Goal: Task Accomplishment & Management: Manage account settings

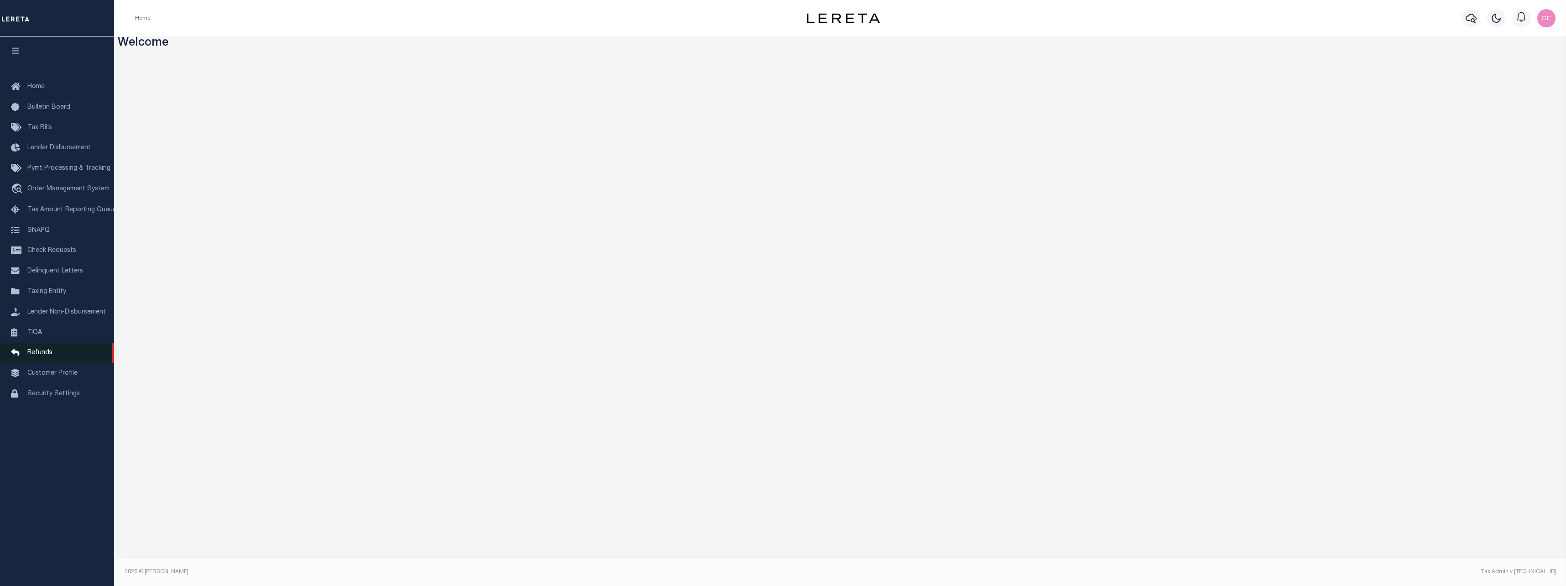
click at [55, 363] on link "Refunds" at bounding box center [57, 353] width 114 height 21
click at [75, 192] on span "Order Management System" at bounding box center [68, 189] width 82 height 6
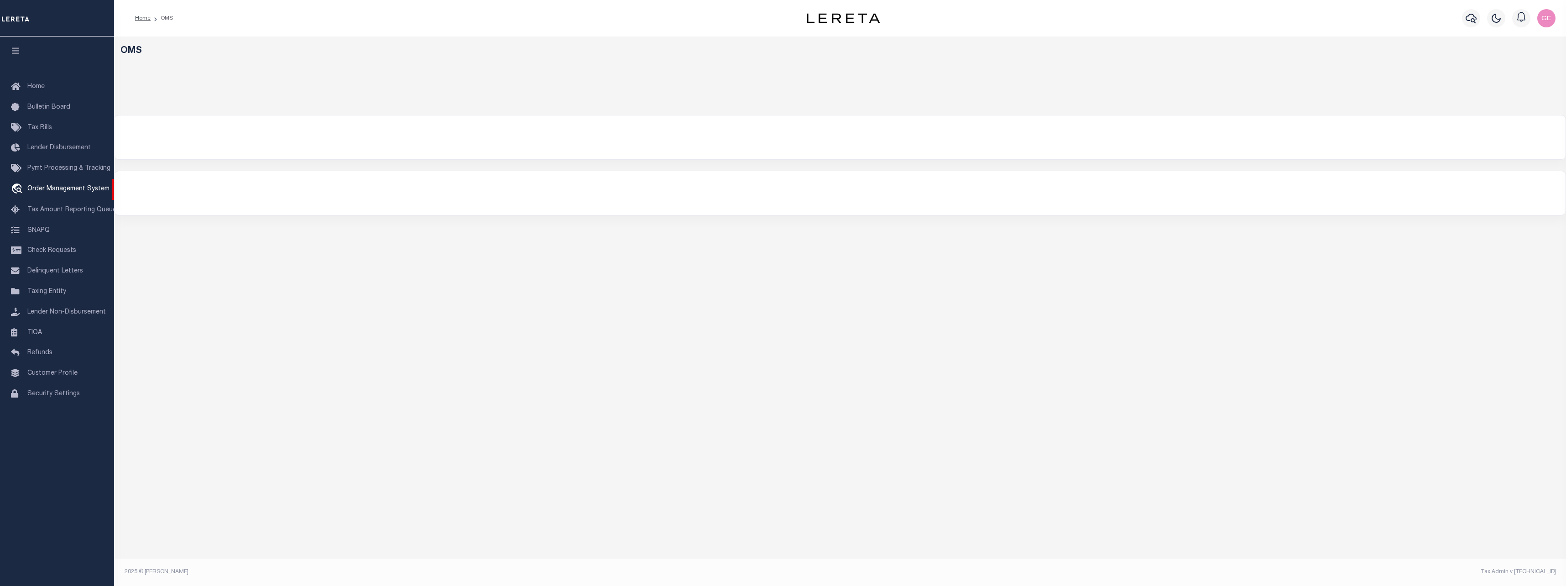
select select "200"
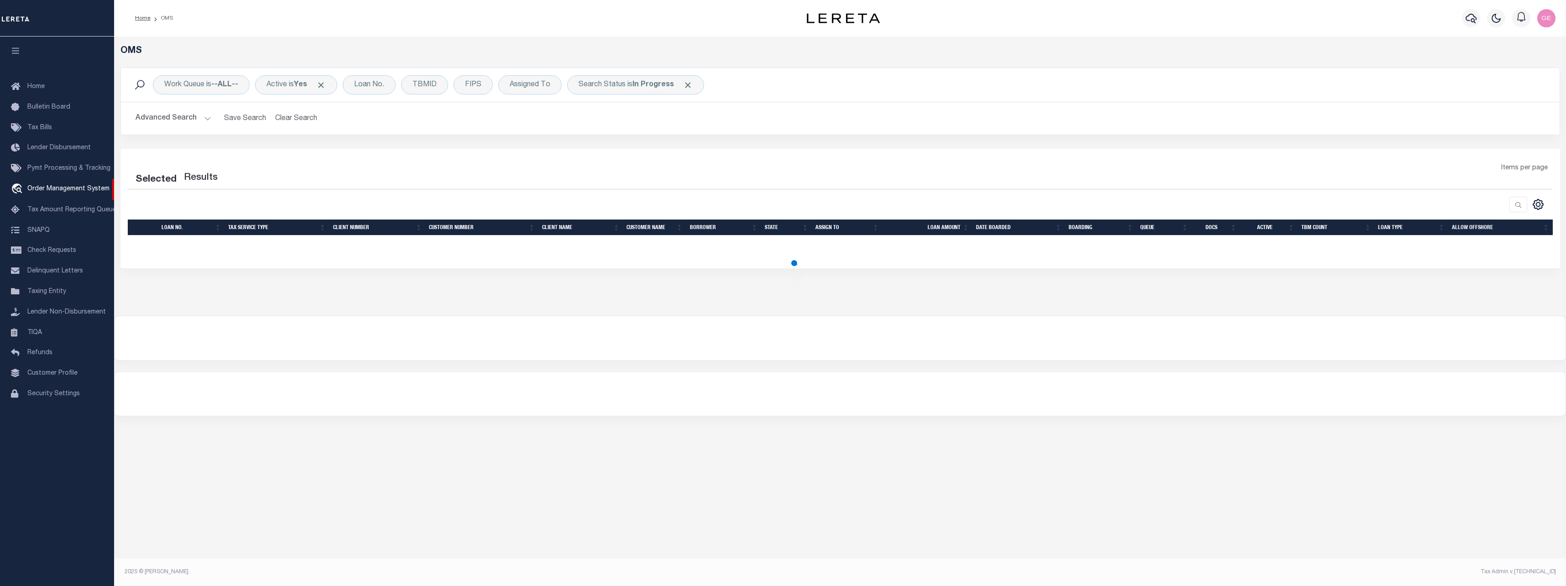
select select "200"
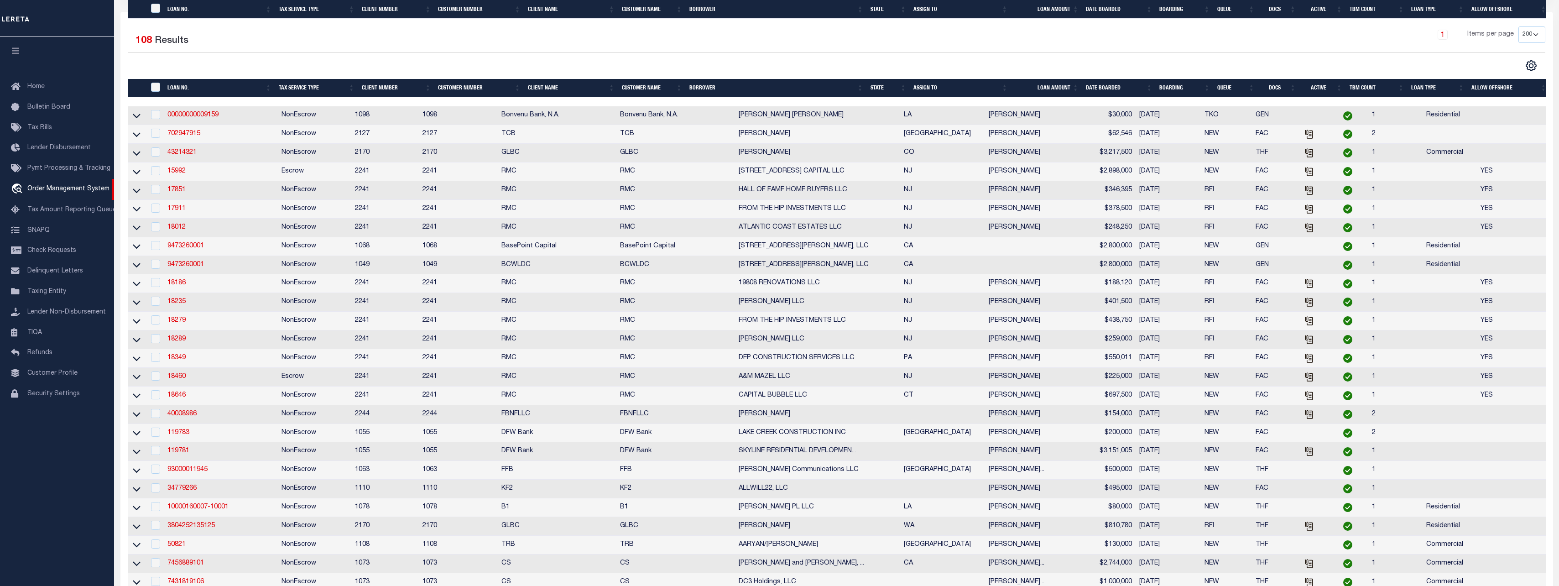
scroll to position [228, 0]
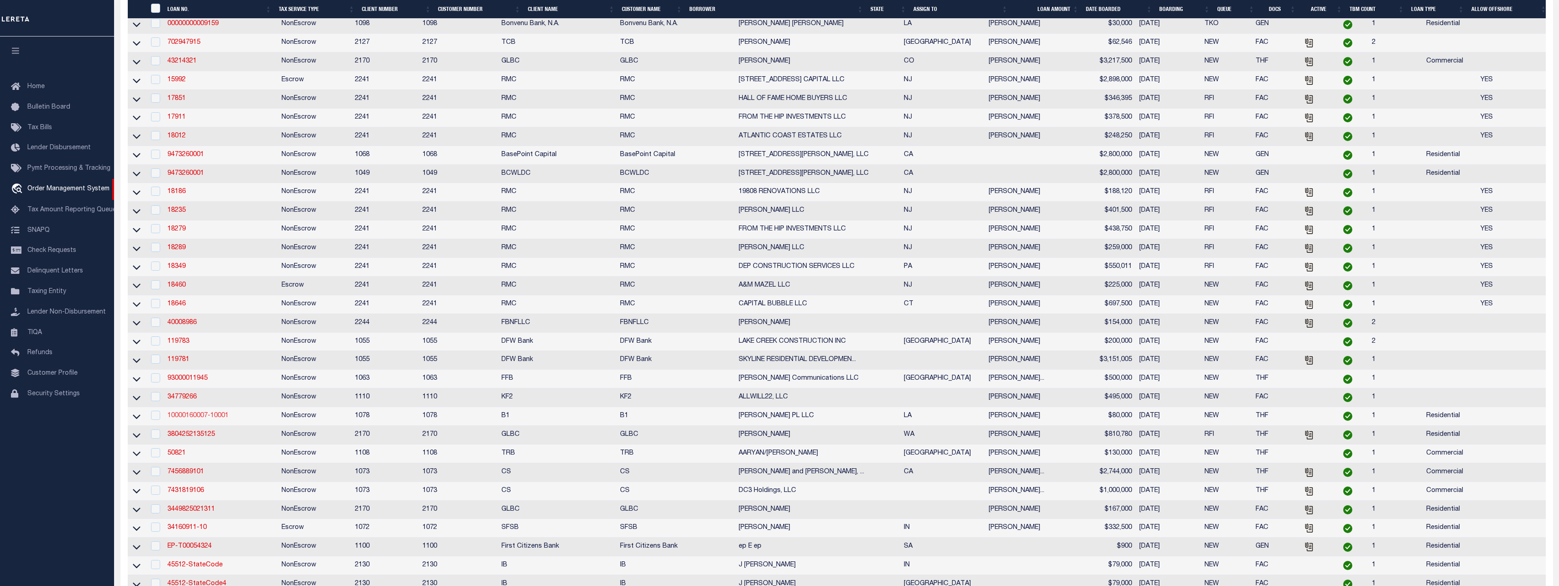
click at [191, 419] on link "10000160007-10001" at bounding box center [197, 416] width 61 height 6
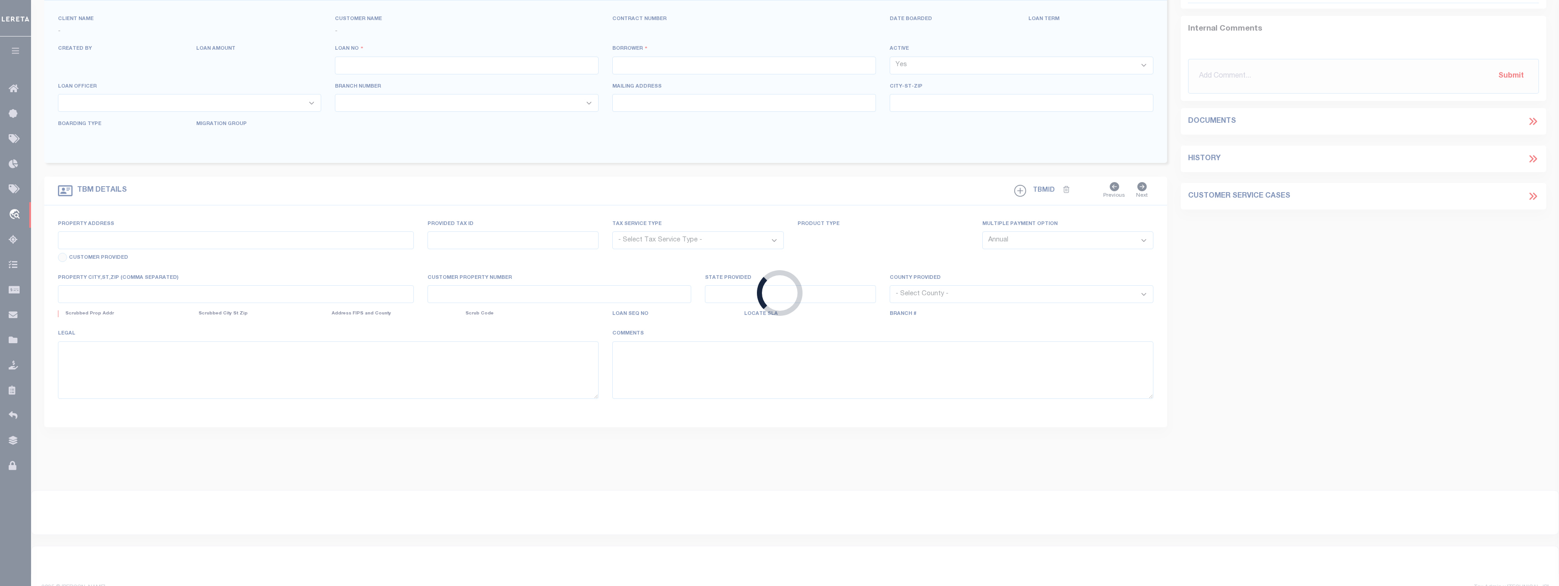
type input "10000160007-10001"
type input "Rosemary PL LLC"
select select
type input "06/03/2025"
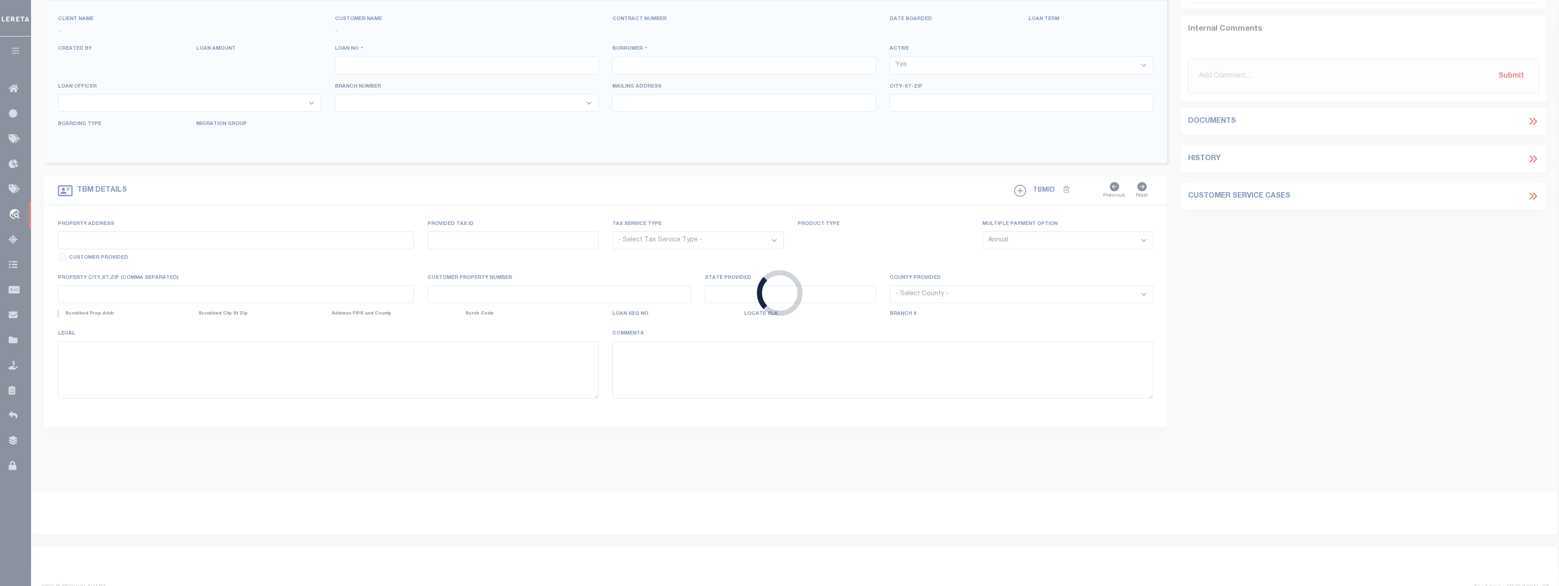
select select "10"
select select "NonEscrow"
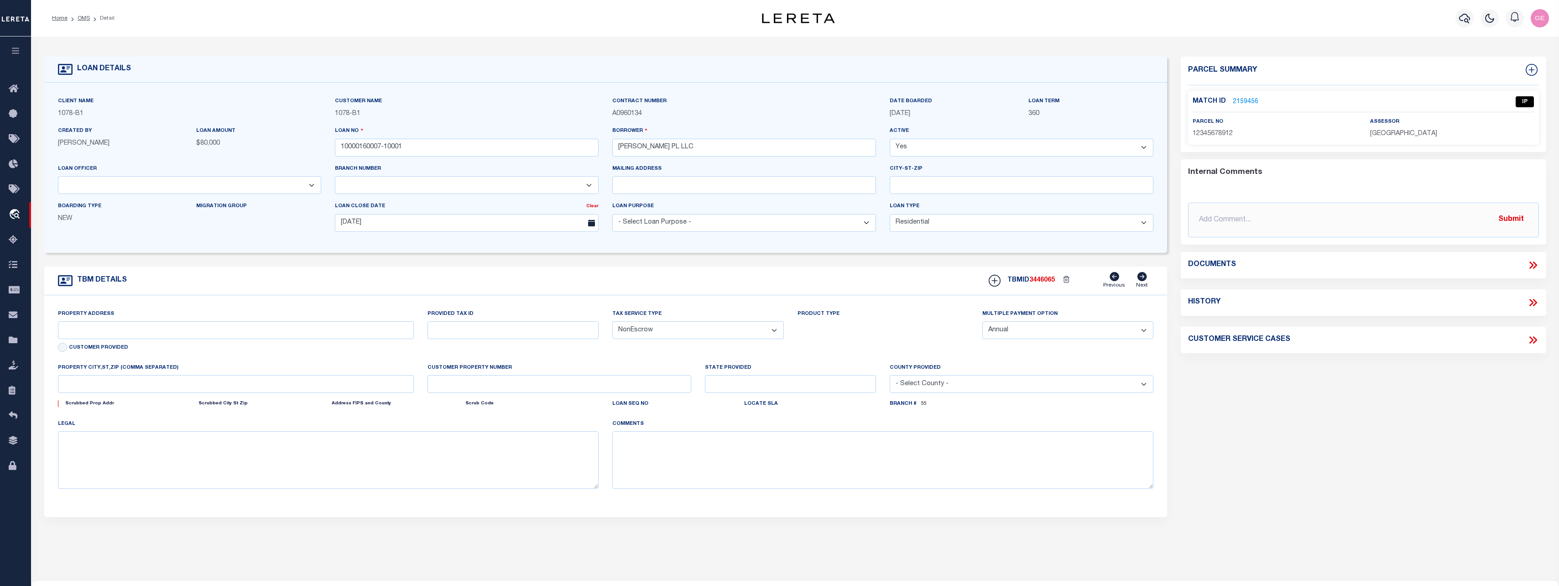
select select "5238"
type input "528 Centanni Rd,"
select select
type input "Kenner, LA 70062"
type input "0920002827"
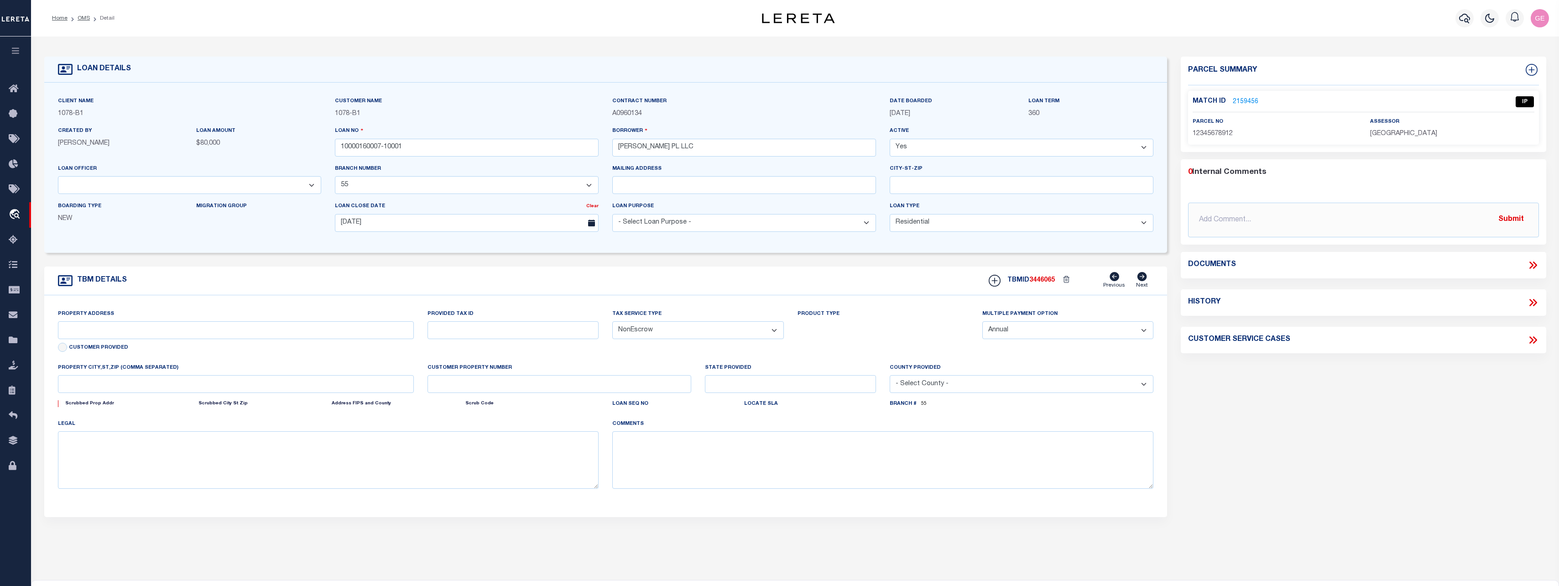
type input "LA"
type textarea "Lot 9A, Square 11, Centanni S/D"
select select "14174"
click at [1250, 100] on link "2159456" at bounding box center [1246, 102] width 26 height 10
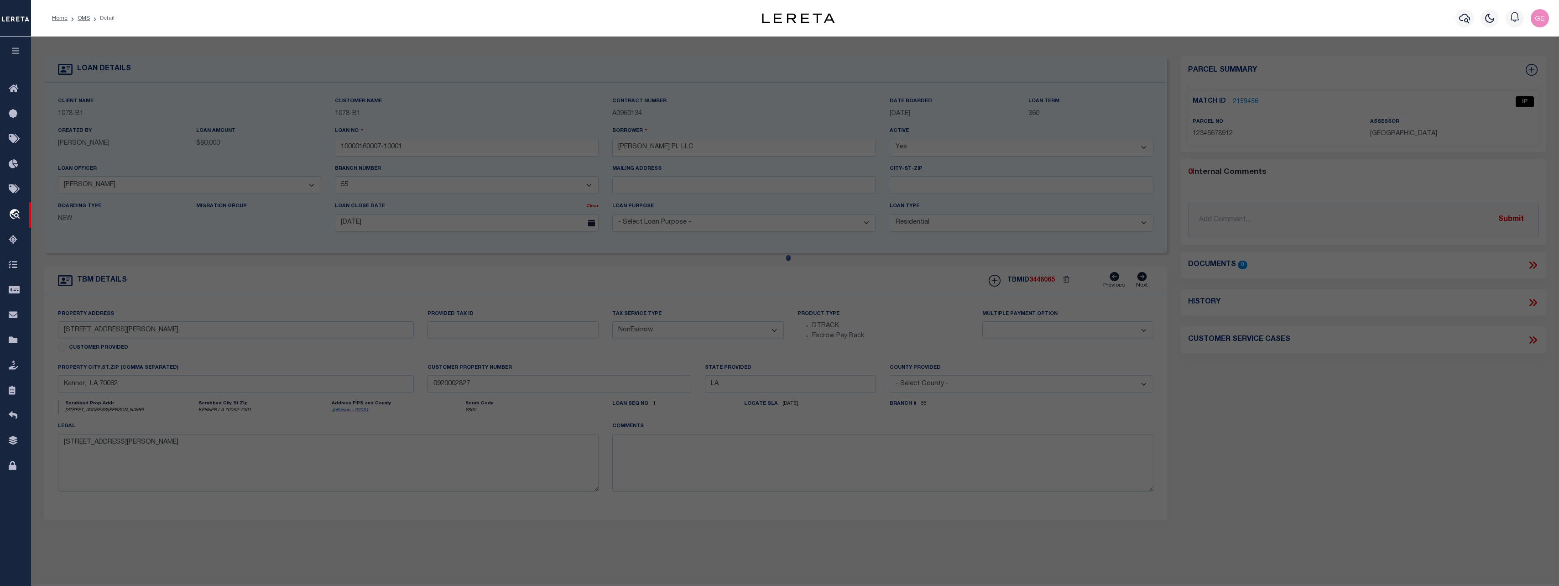
checkbox input "false"
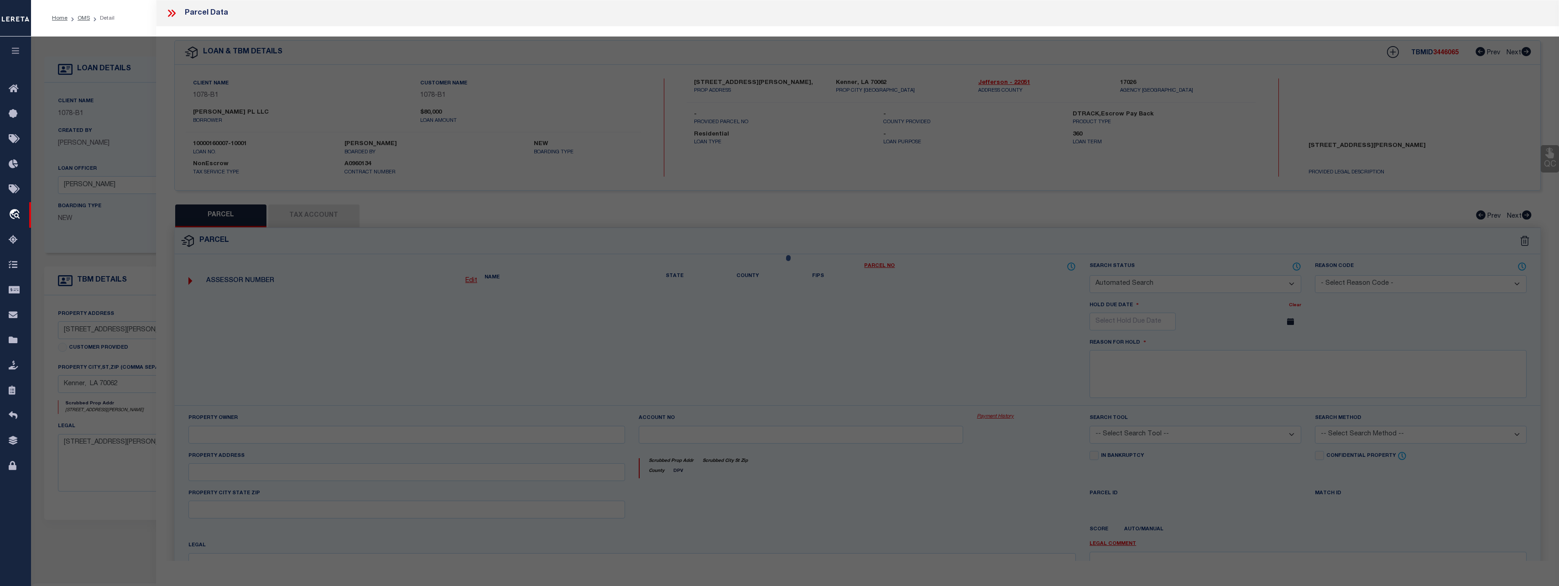
select select "IP"
select select "ATL"
checkbox input "false"
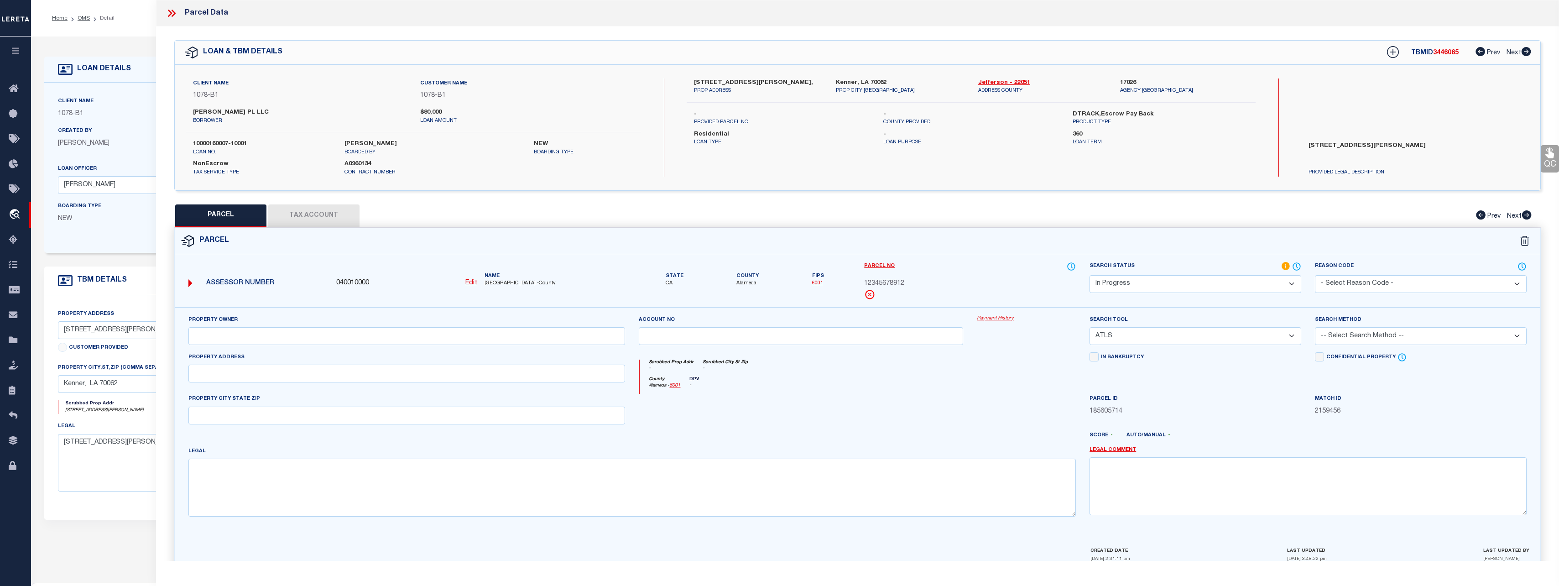
click at [991, 316] on link "Payment History" at bounding box center [1026, 319] width 99 height 8
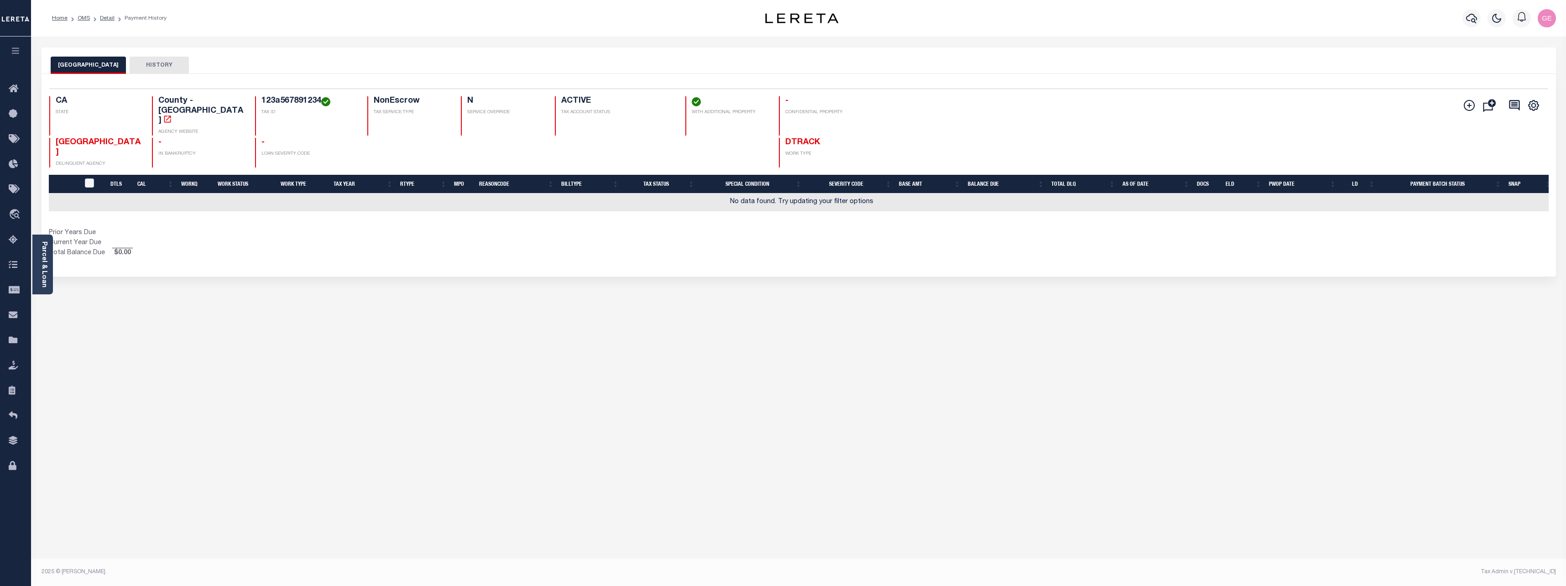
click at [1540, 109] on div "CSV Export Selected Print Show Filter Show Search Columns 0: 1: 2: DTLS 3: CAL …" at bounding box center [1534, 105] width 15 height 12
click at [1538, 109] on icon "" at bounding box center [1534, 105] width 10 height 10
click at [1472, 110] on icon "" at bounding box center [1469, 105] width 11 height 11
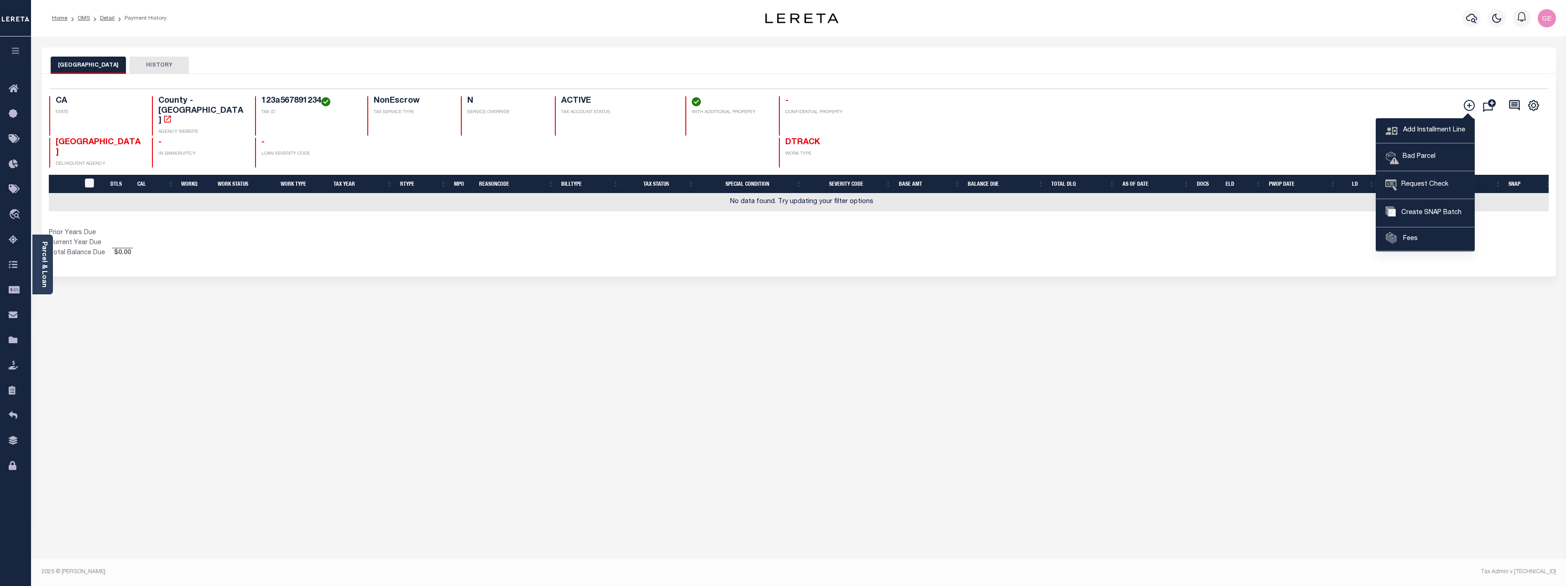
click at [147, 71] on button "HISTORY" at bounding box center [159, 65] width 59 height 17
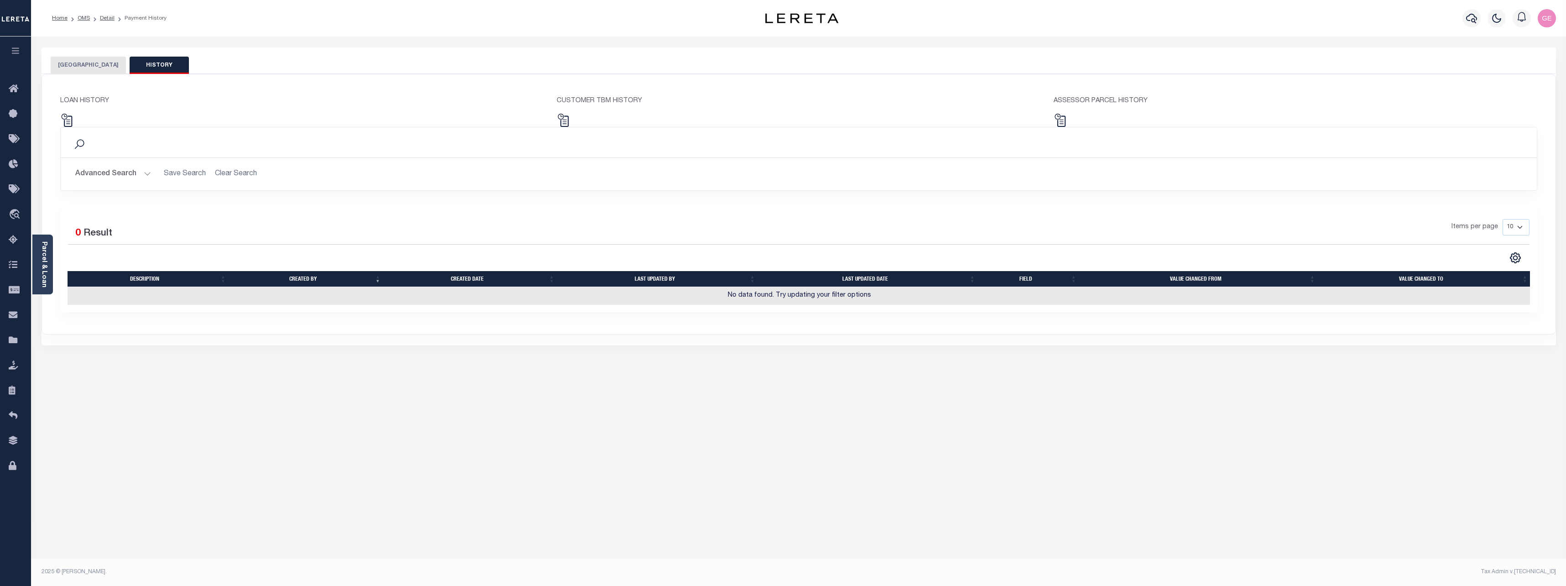
click at [137, 175] on button "Advanced Search" at bounding box center [113, 174] width 76 height 18
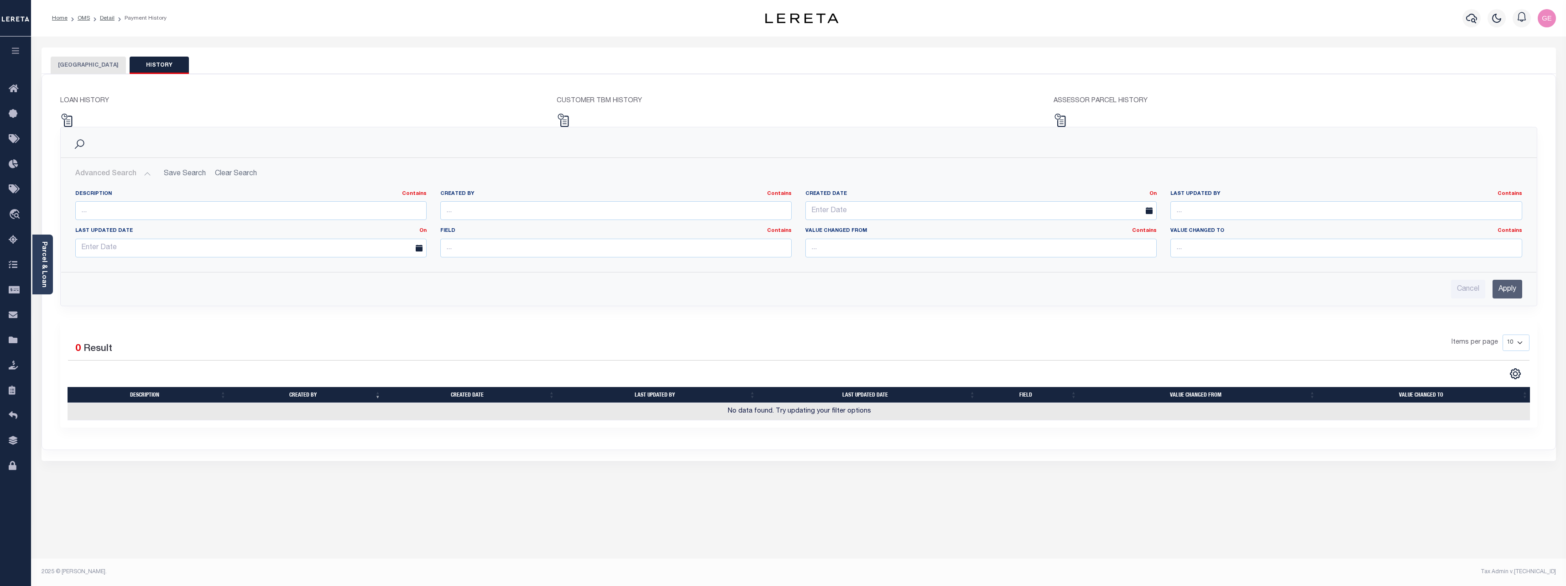
click at [140, 169] on button "Advanced Search" at bounding box center [113, 174] width 76 height 18
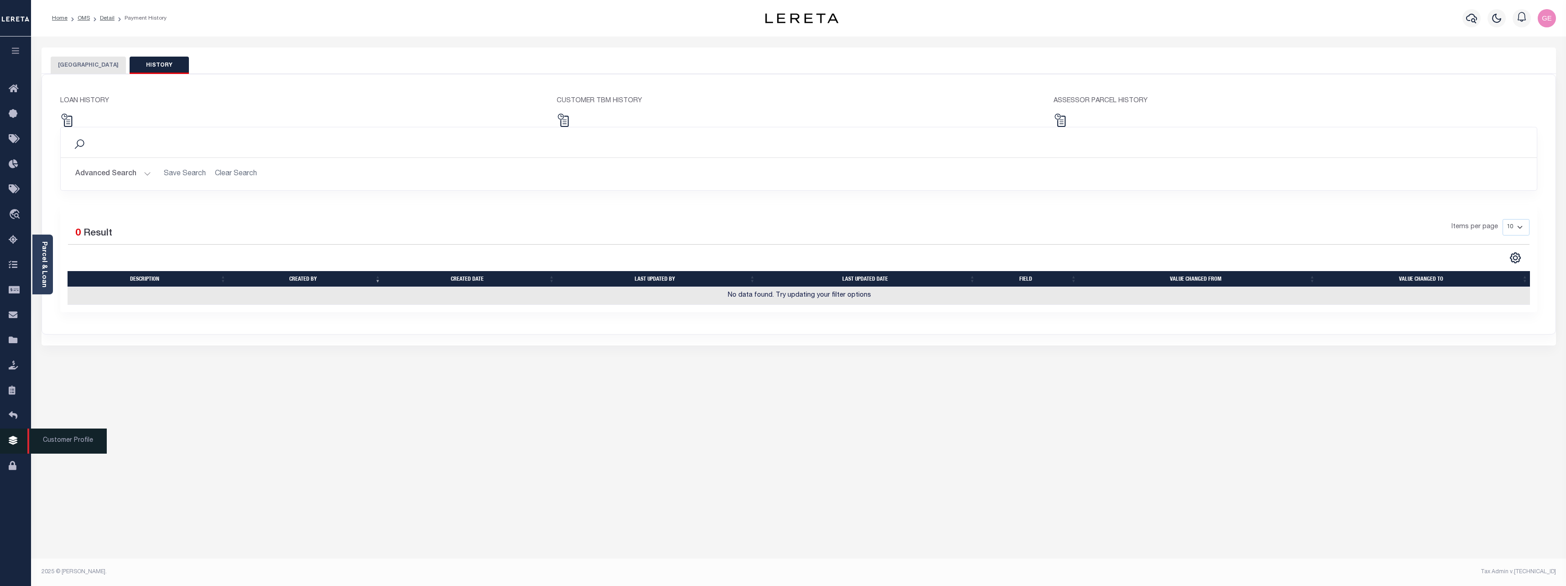
click at [20, 441] on icon at bounding box center [16, 440] width 15 height 11
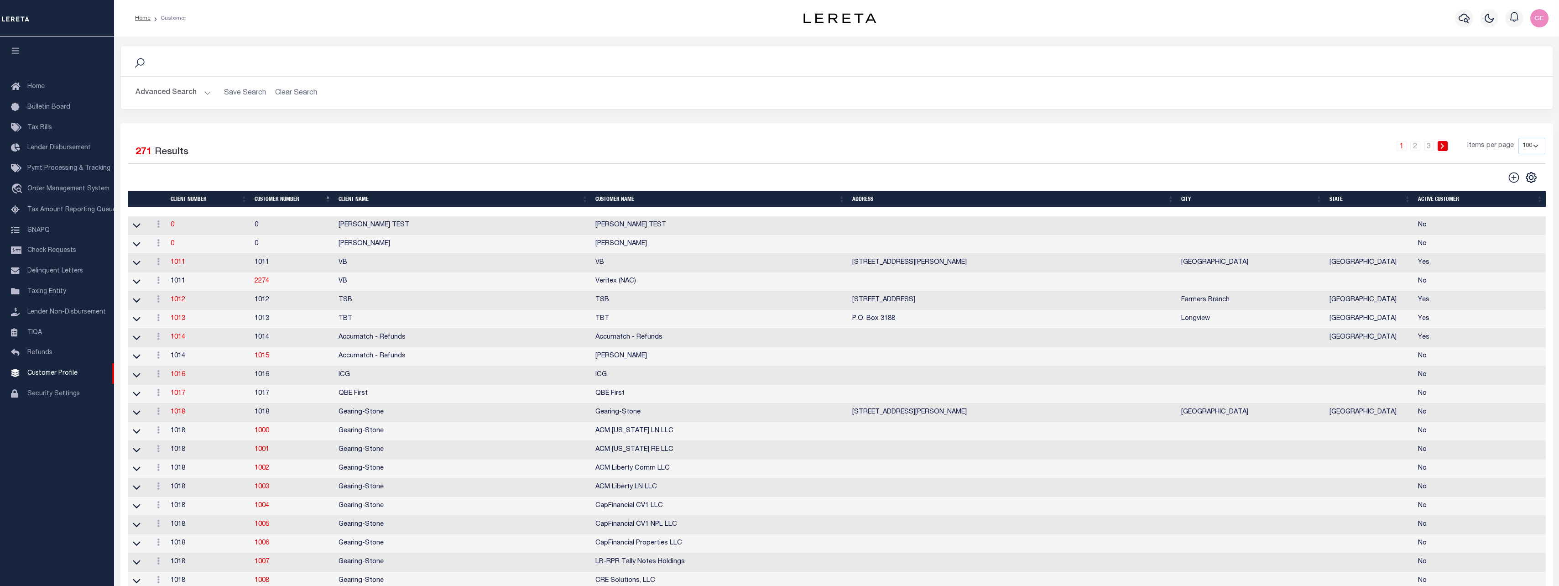
click at [179, 440] on td "1018" at bounding box center [209, 431] width 84 height 19
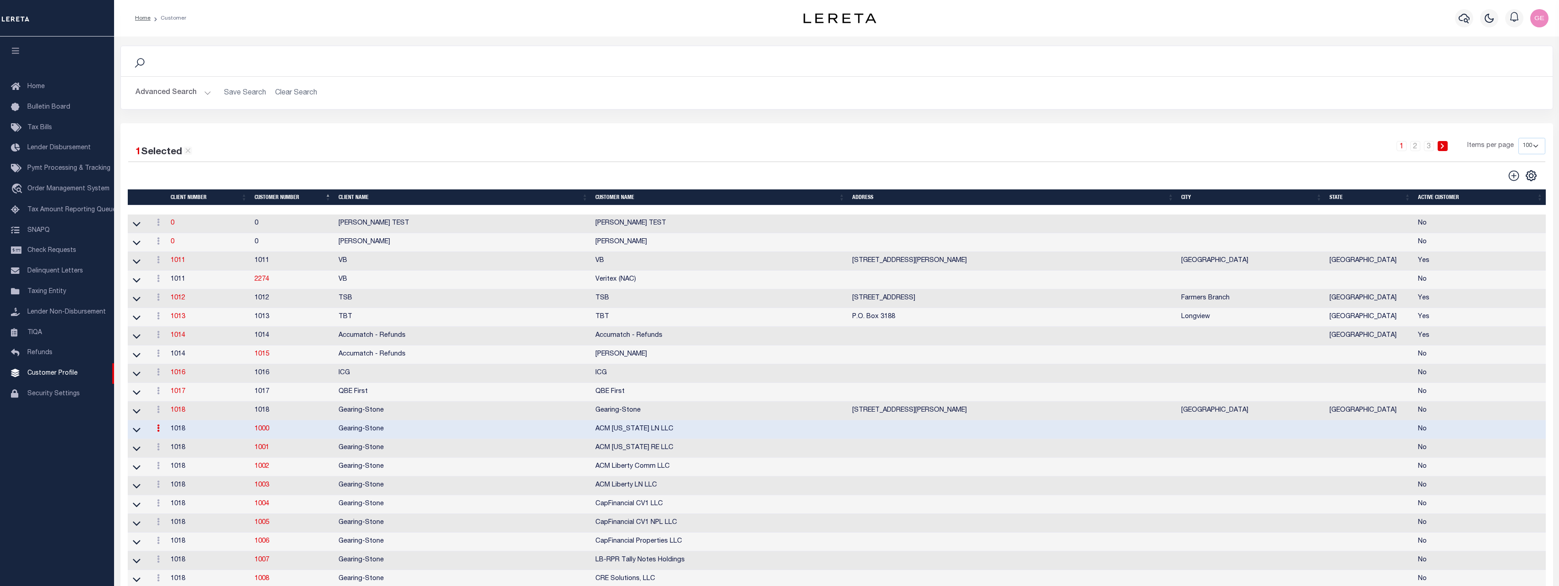
click at [178, 436] on td "1018" at bounding box center [209, 429] width 84 height 19
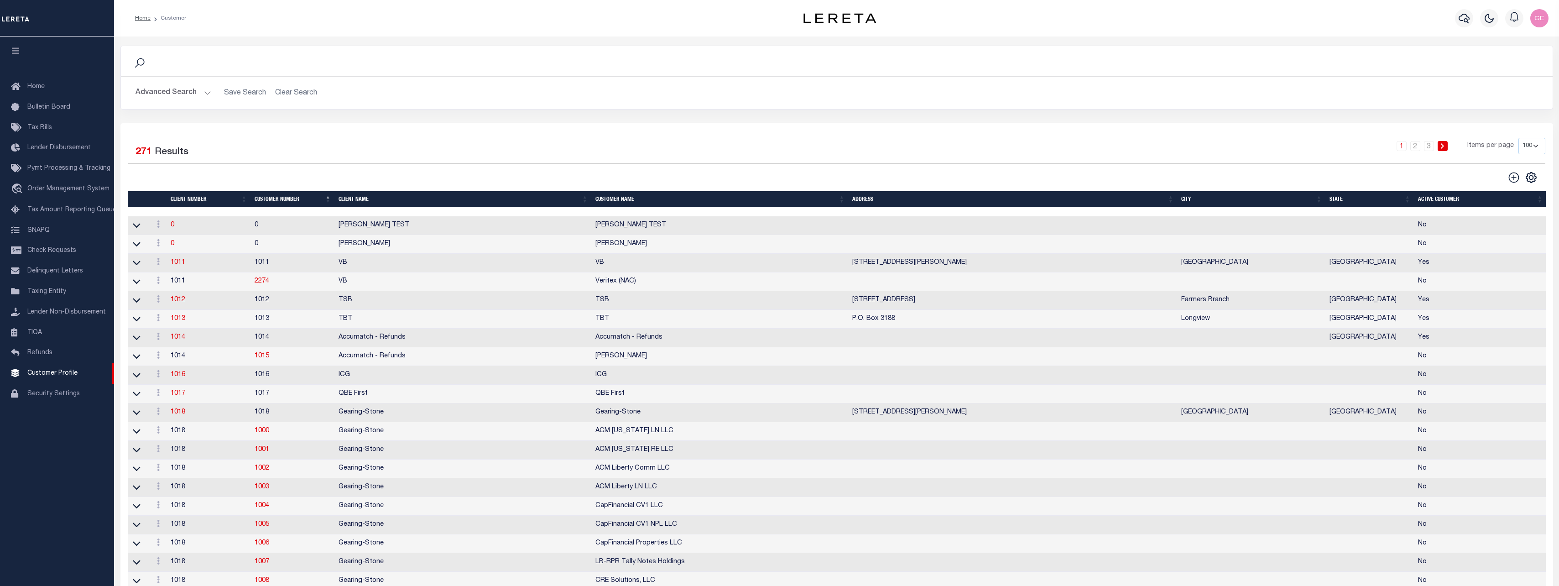
click at [178, 438] on td "1018" at bounding box center [209, 431] width 84 height 19
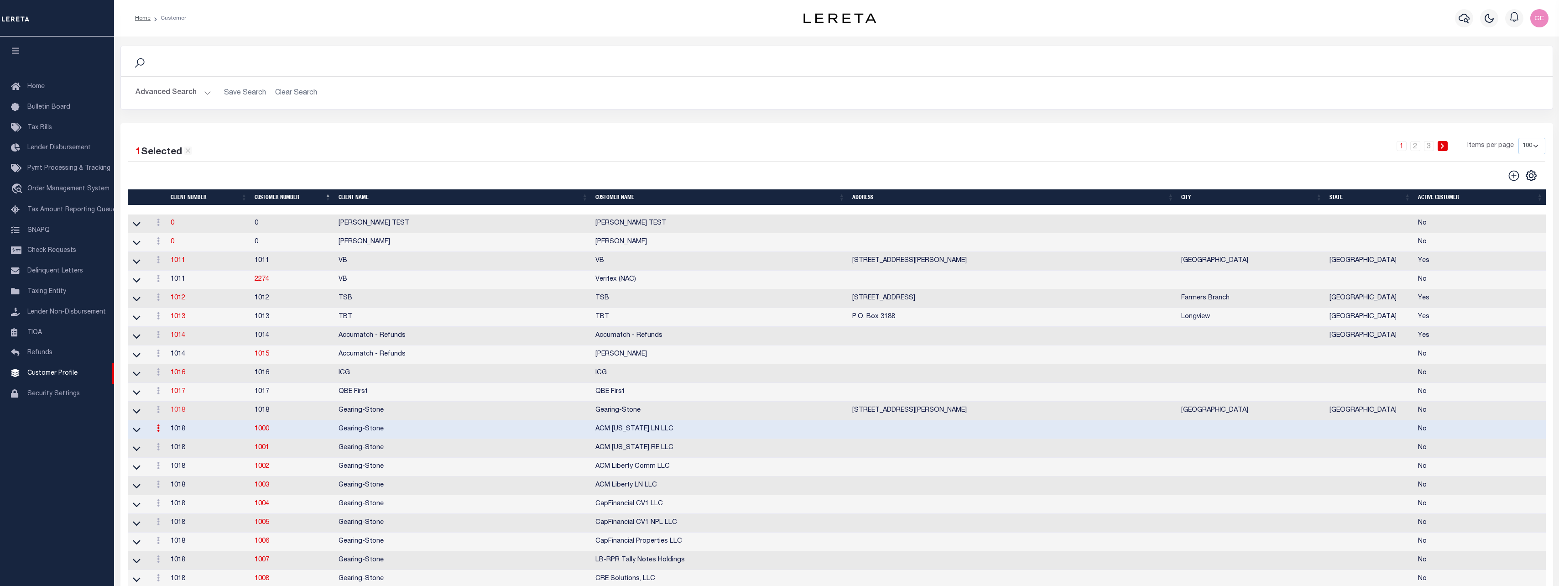
click at [180, 413] on link "1018" at bounding box center [178, 410] width 15 height 6
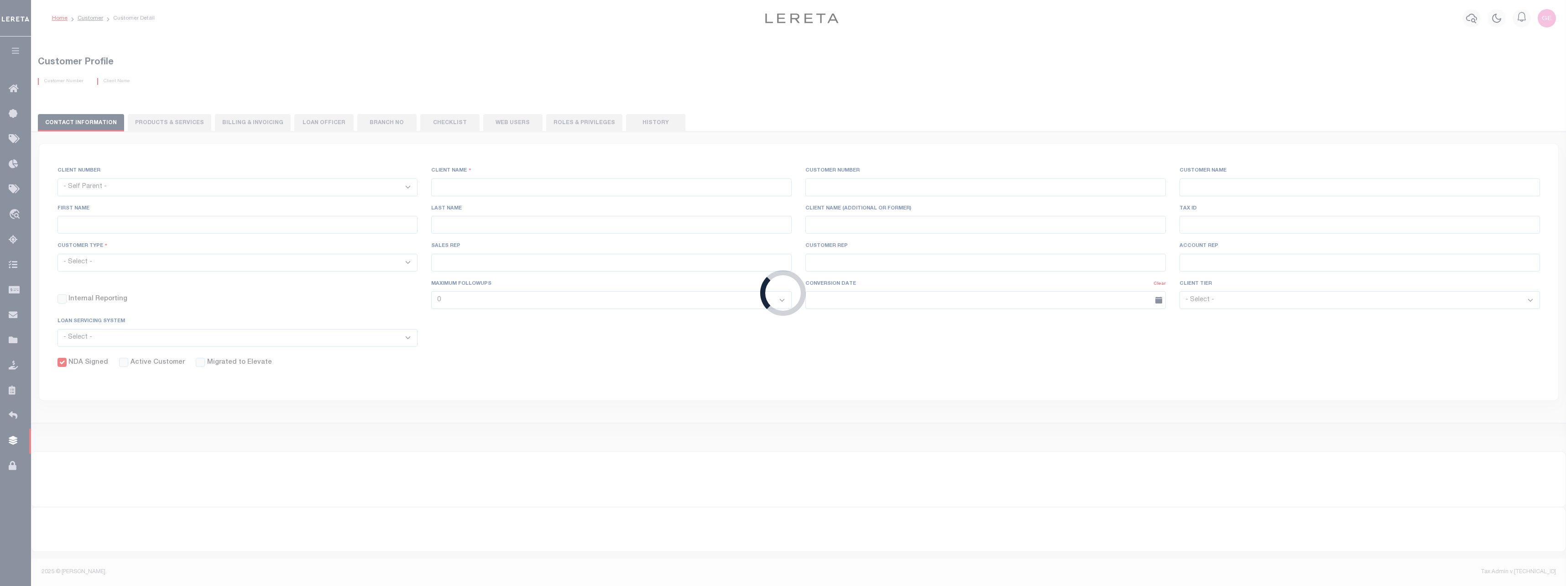
select select
type input "Gearing-Stone"
type input "1018"
type input "Gearing-Stone"
type input "Bac"
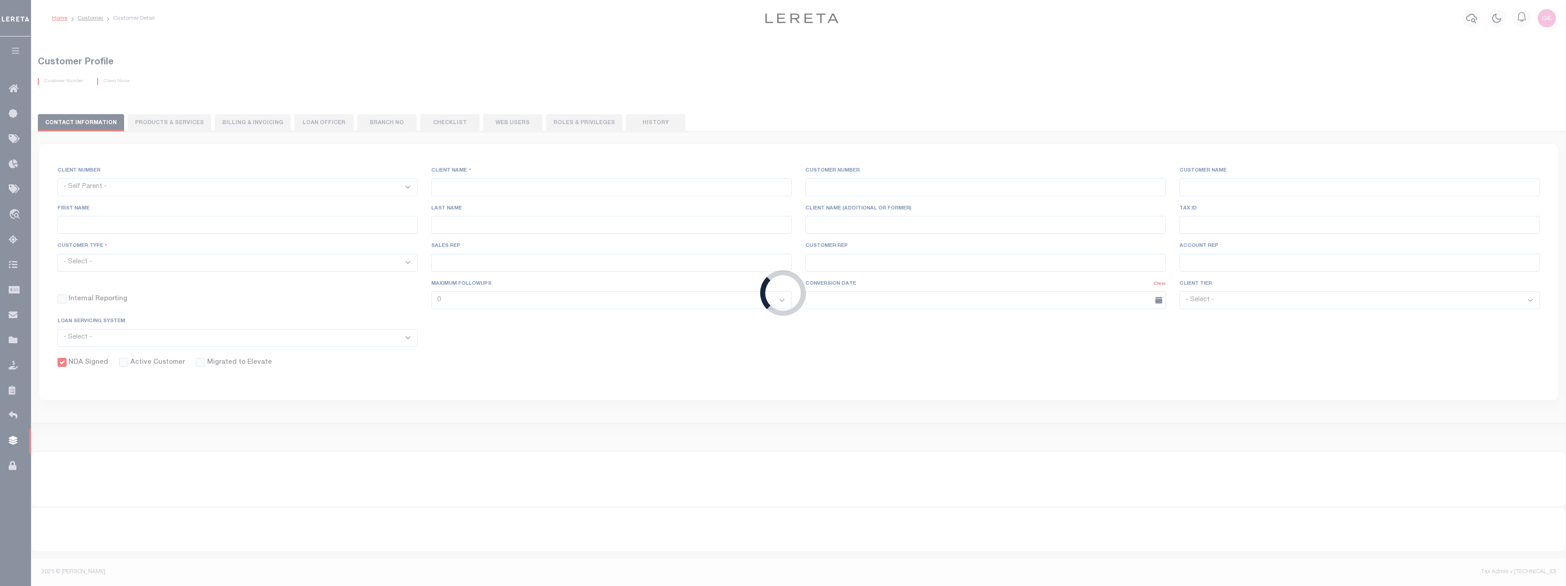
type input "Nguyen"
checkbox input "true"
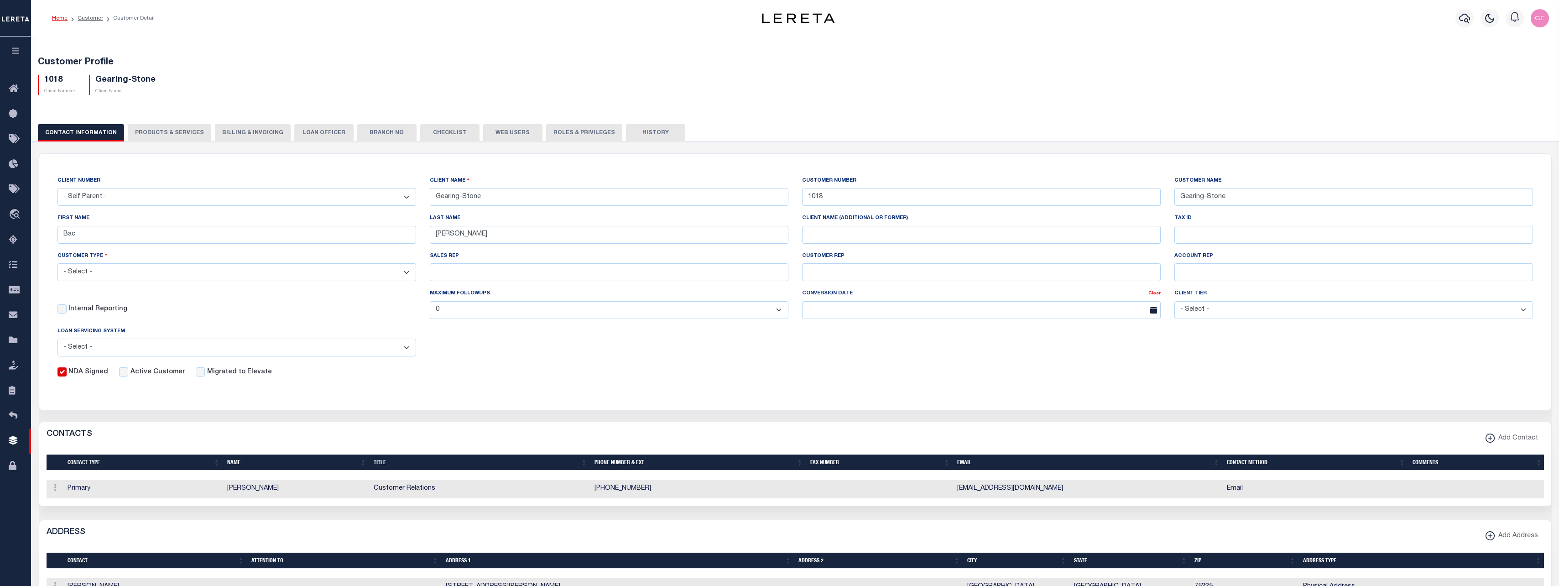
click at [658, 134] on button "History" at bounding box center [655, 132] width 59 height 17
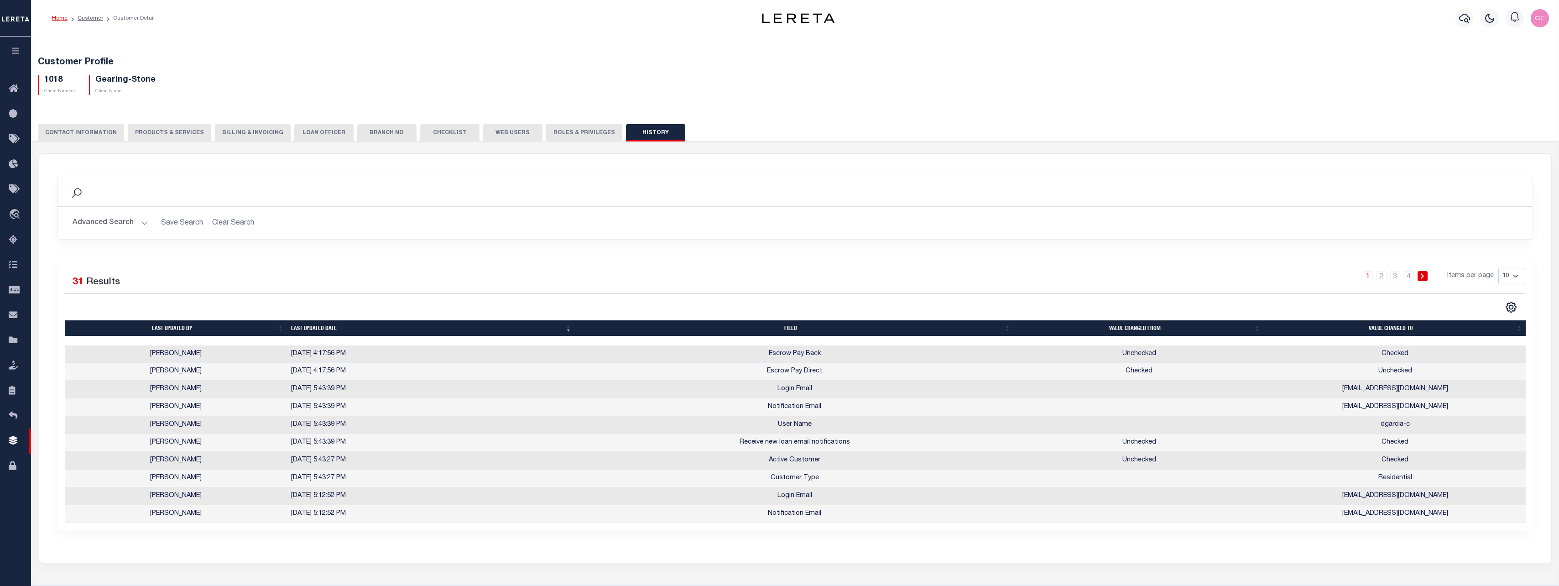
scroll to position [91, 0]
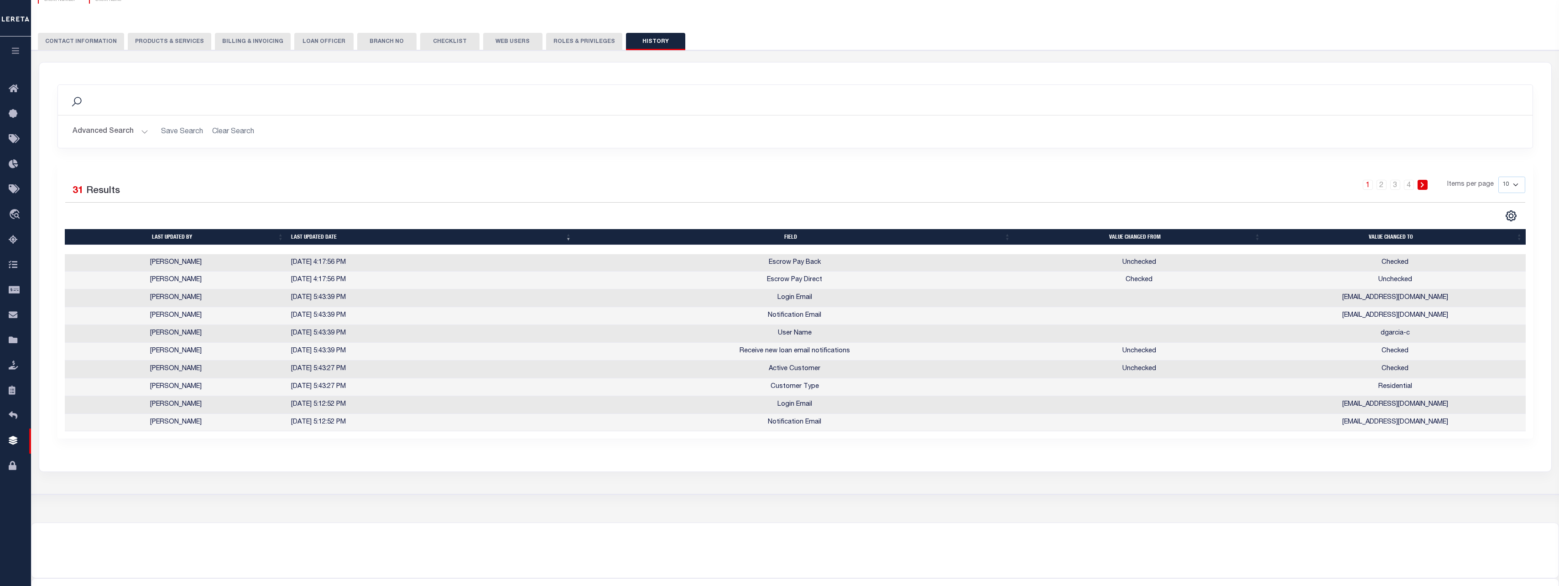
click at [80, 42] on button "CONTACT INFORMATION" at bounding box center [81, 41] width 86 height 17
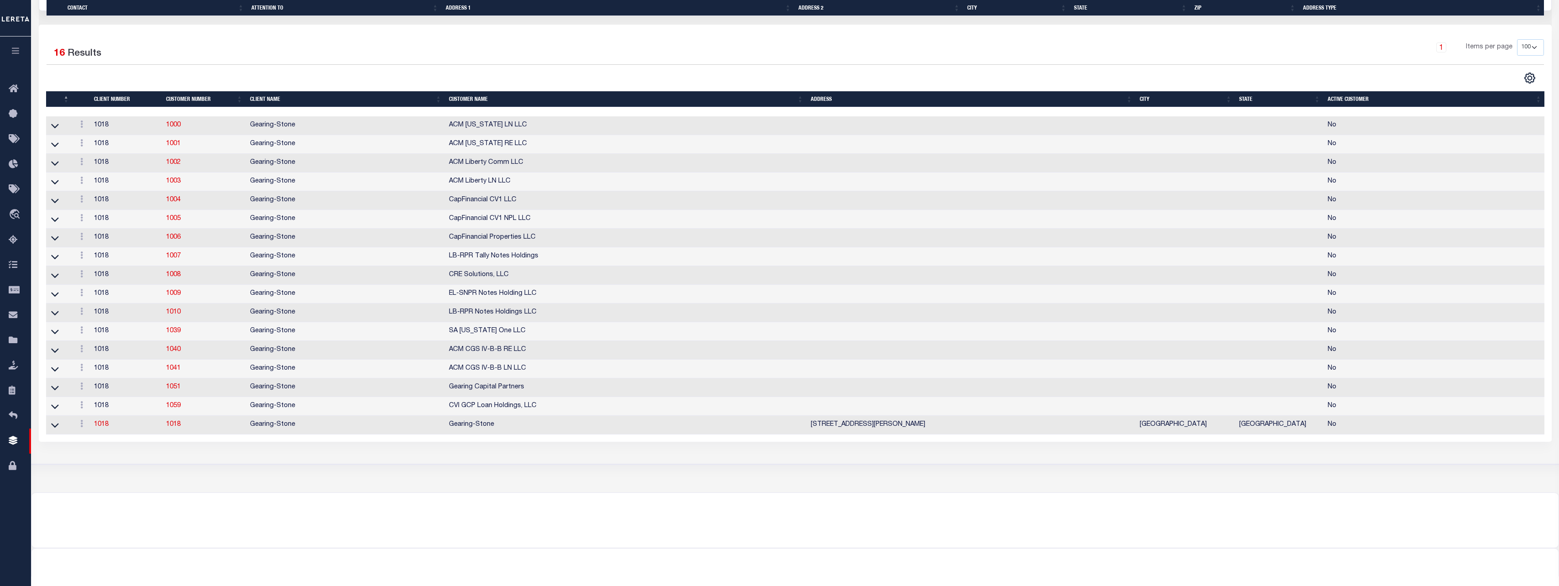
scroll to position [629, 0]
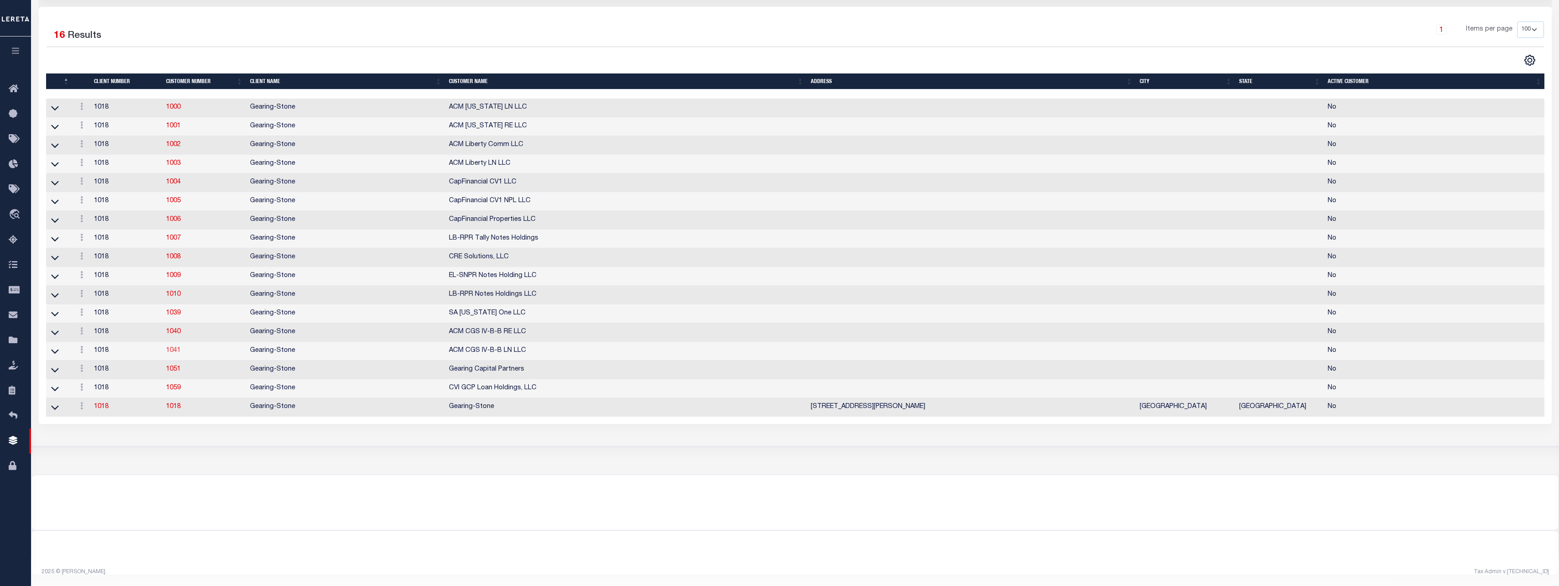
click at [173, 352] on link "1041" at bounding box center [173, 350] width 15 height 6
select select "1018"
type input "1041"
type input "ACM CGS IV-B-B LN LLC"
checkbox input "false"
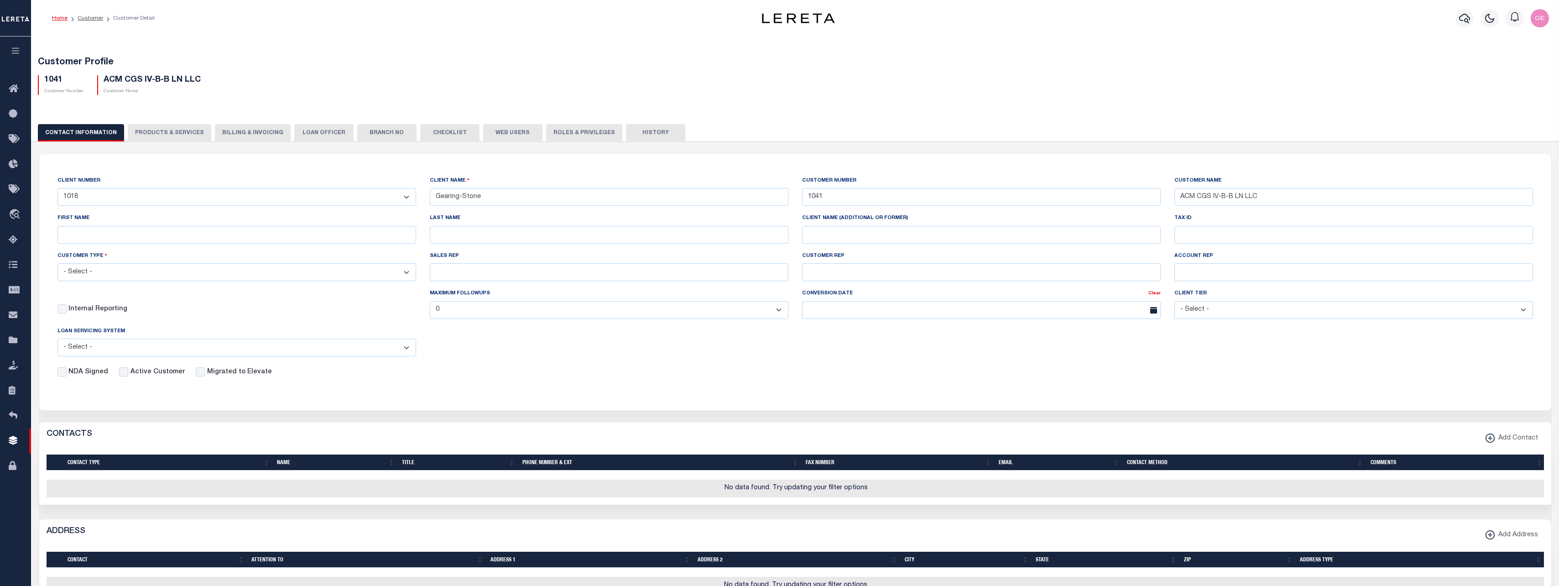
click at [261, 126] on button "Billing & Invoicing" at bounding box center [253, 132] width 76 height 17
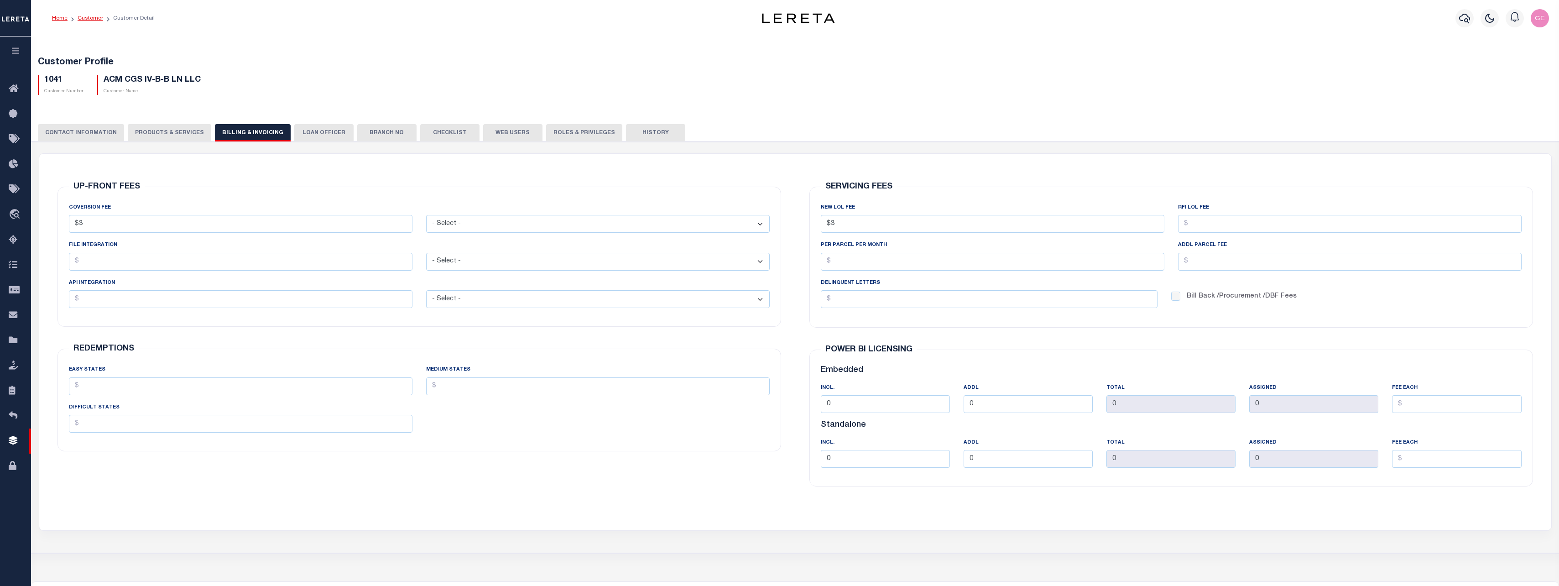
click at [99, 16] on link "Customer" at bounding box center [91, 18] width 26 height 5
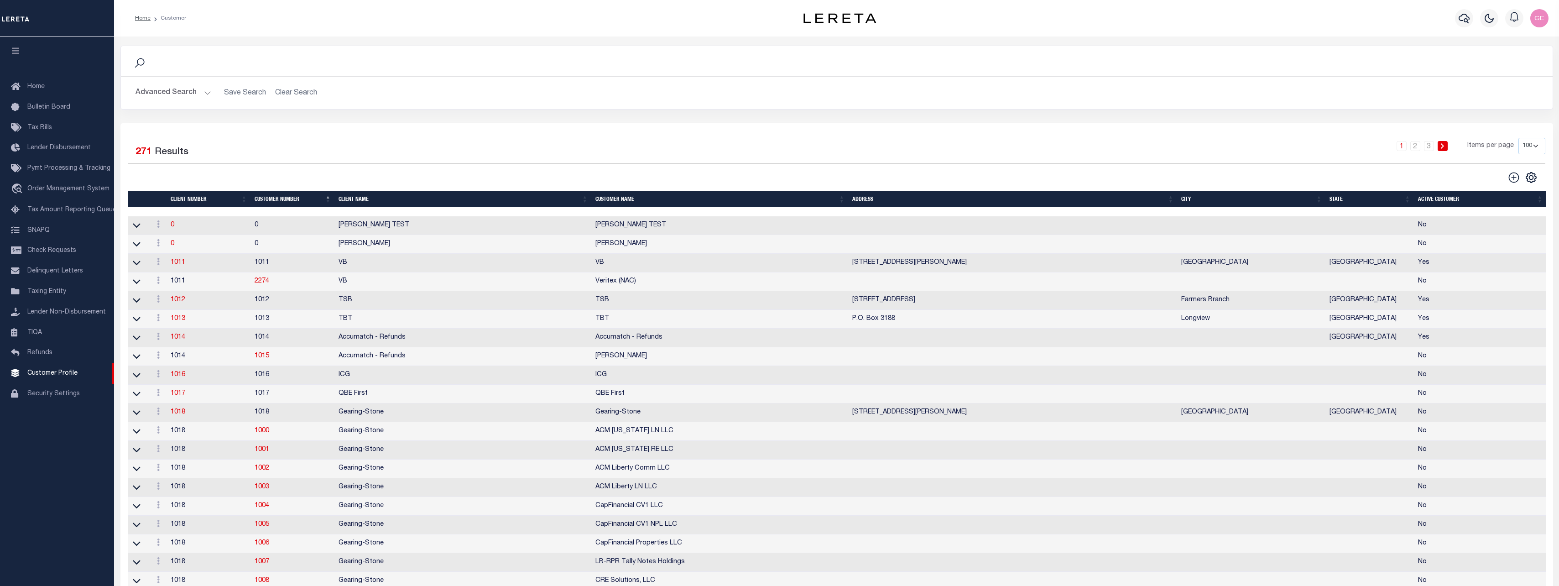
click at [207, 97] on button "Advanced Search" at bounding box center [174, 93] width 76 height 18
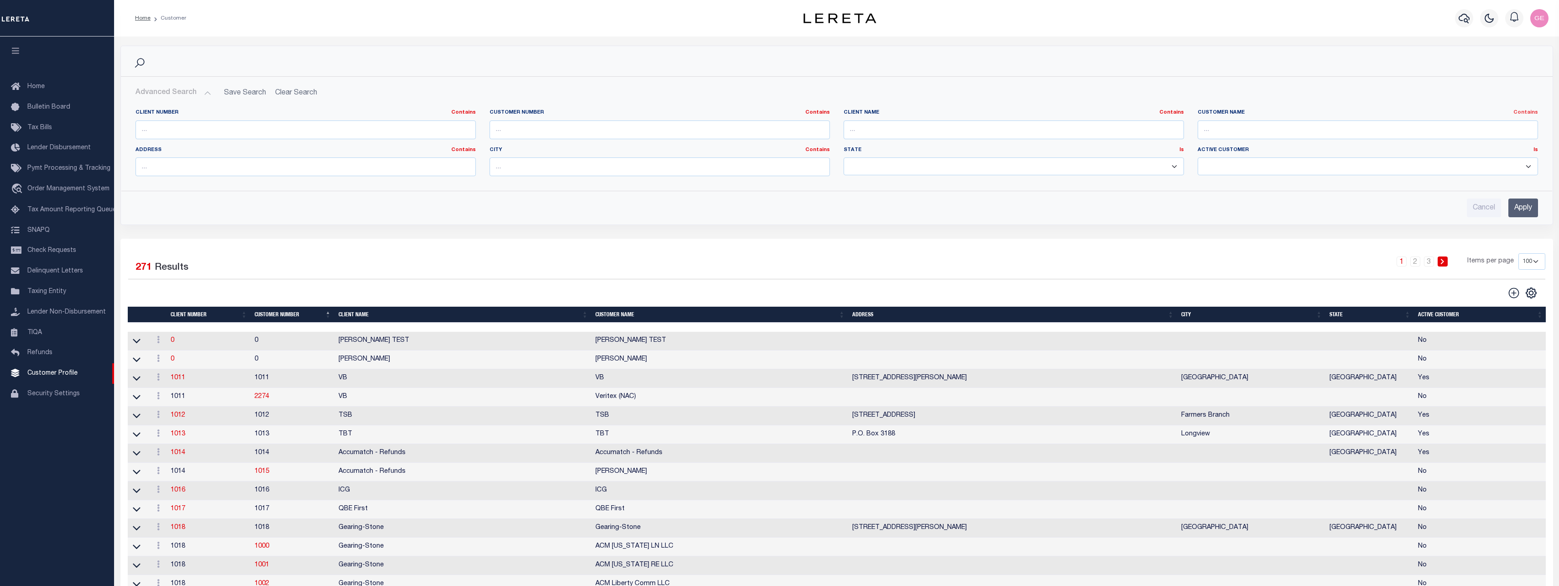
click at [1527, 112] on link "Contains" at bounding box center [1526, 112] width 25 height 5
click at [1485, 89] on h2 "Advanced Search Save Search Clear Search" at bounding box center [836, 93] width 1417 height 18
